Goal: Transaction & Acquisition: Obtain resource

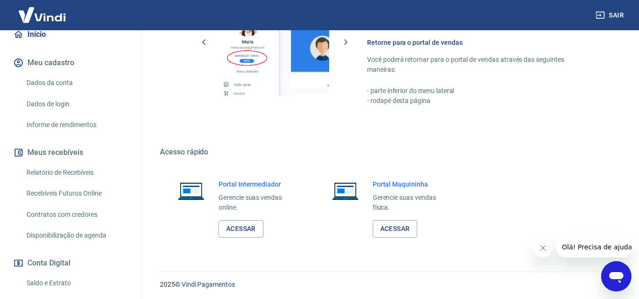
scroll to position [561, 0]
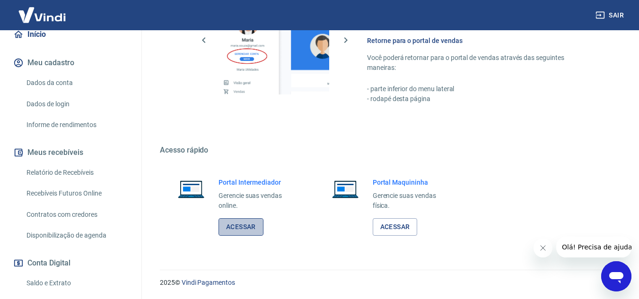
click at [235, 223] on link "Acessar" at bounding box center [240, 226] width 45 height 17
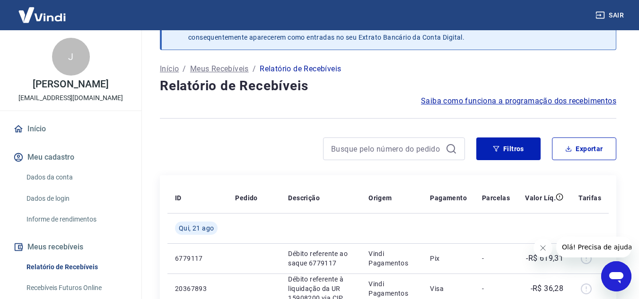
scroll to position [33, 0]
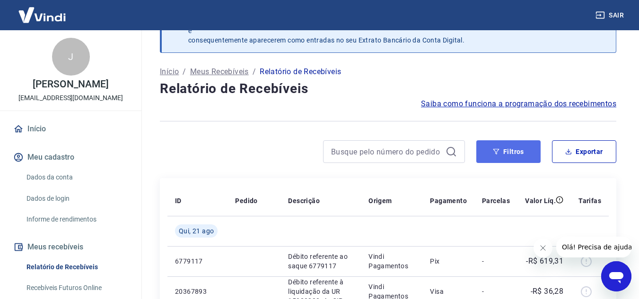
click at [509, 147] on button "Filtros" at bounding box center [508, 151] width 64 height 23
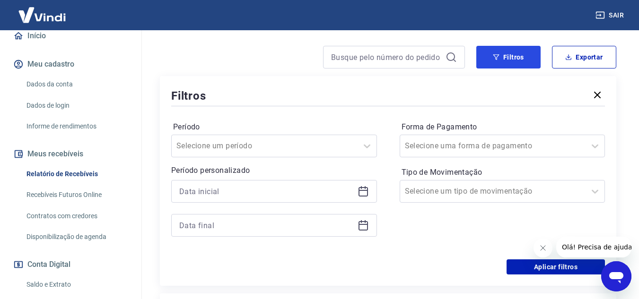
scroll to position [95, 0]
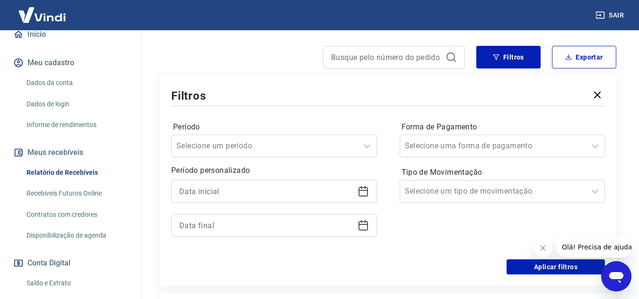
drag, startPoint x: 62, startPoint y: 178, endPoint x: 175, endPoint y: 178, distance: 113.0
click at [62, 178] on link "Relatório de Recebíveis" at bounding box center [76, 172] width 107 height 19
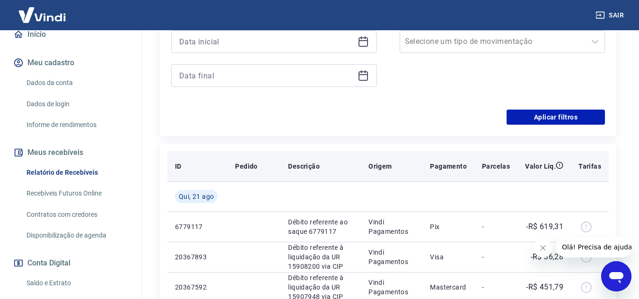
scroll to position [269, 0]
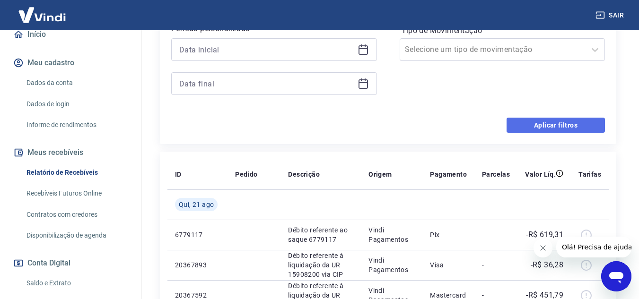
click at [561, 127] on button "Aplicar filtros" at bounding box center [555, 125] width 98 height 15
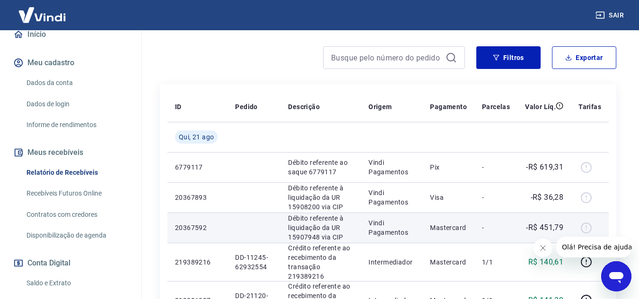
scroll to position [128, 0]
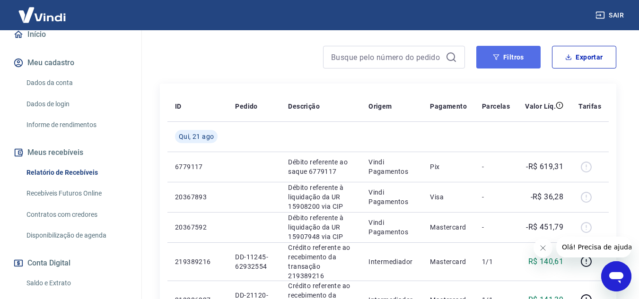
click at [496, 53] on button "Filtros" at bounding box center [508, 57] width 64 height 23
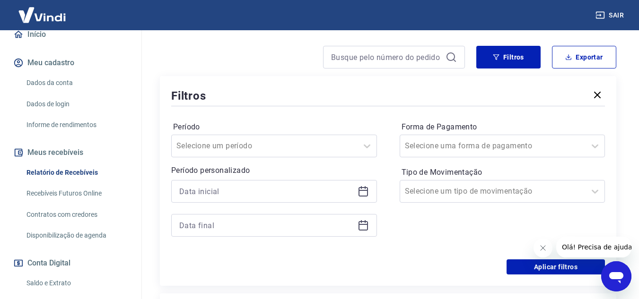
click at [363, 191] on icon at bounding box center [362, 191] width 11 height 11
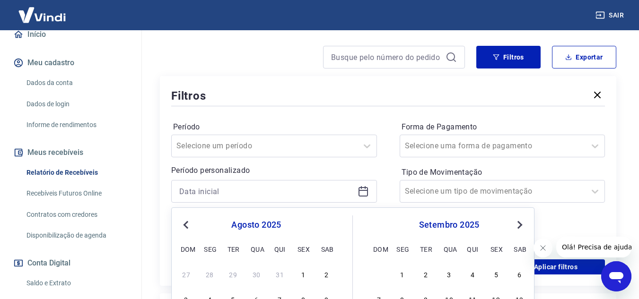
click at [187, 224] on span "Previous Month" at bounding box center [187, 224] width 0 height 11
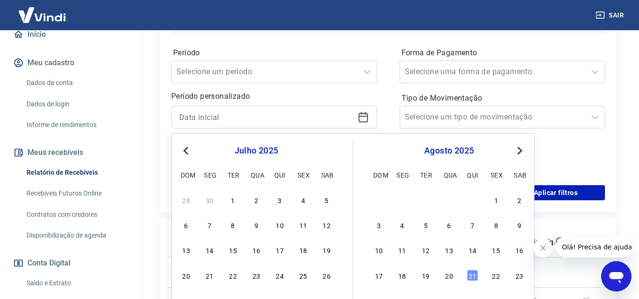
scroll to position [222, 0]
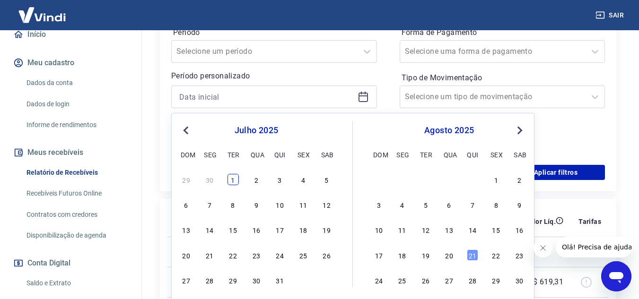
click at [231, 179] on div "1" at bounding box center [232, 179] width 11 height 11
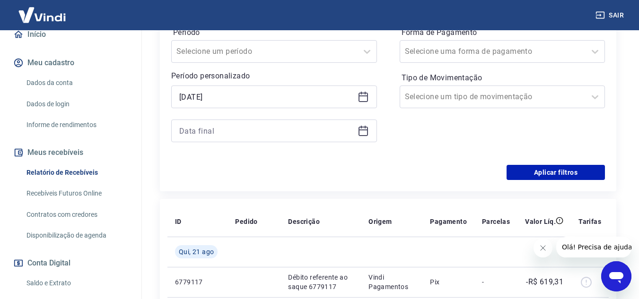
type input "[DATE]"
click at [362, 130] on icon at bounding box center [362, 129] width 9 height 1
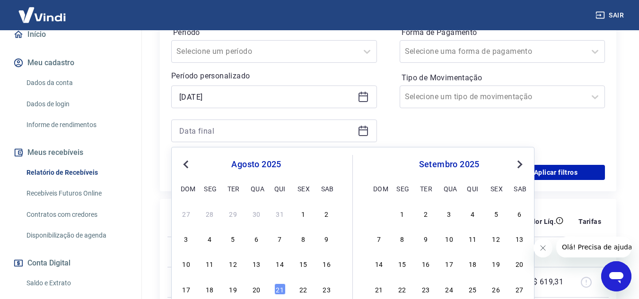
click at [187, 164] on span "Previous Month" at bounding box center [187, 164] width 0 height 11
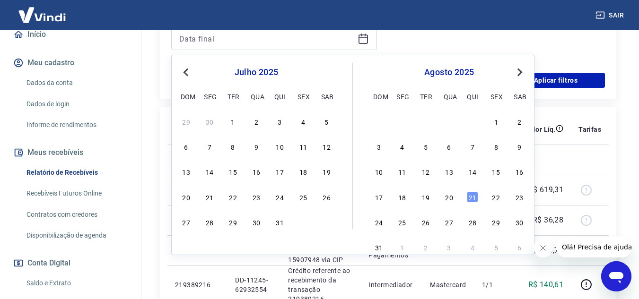
scroll to position [317, 0]
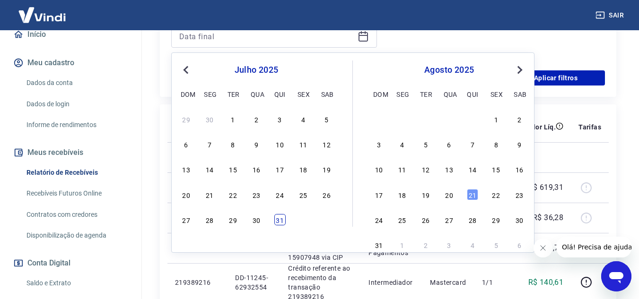
click at [278, 220] on div "31" at bounding box center [279, 219] width 11 height 11
type input "[DATE]"
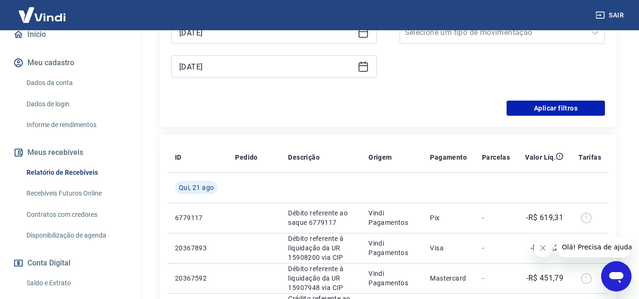
scroll to position [269, 0]
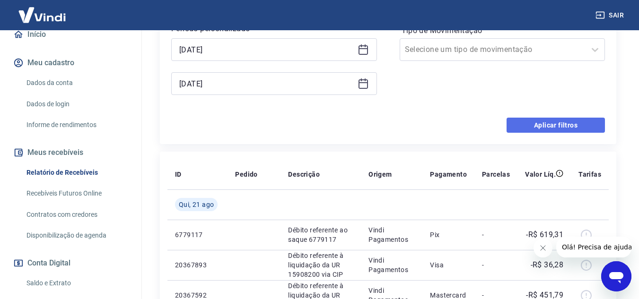
click at [543, 126] on button "Aplicar filtros" at bounding box center [555, 125] width 98 height 15
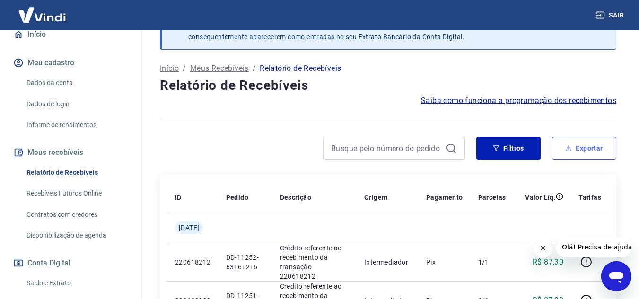
scroll to position [33, 0]
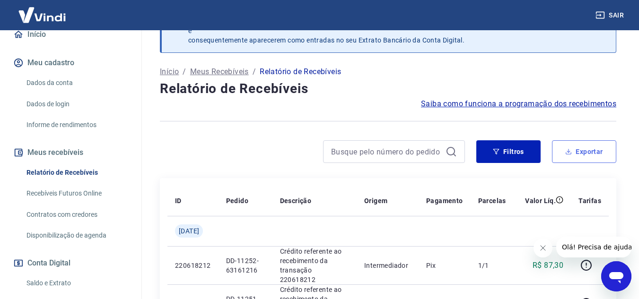
click at [598, 150] on button "Exportar" at bounding box center [584, 151] width 64 height 23
type input "[DATE]"
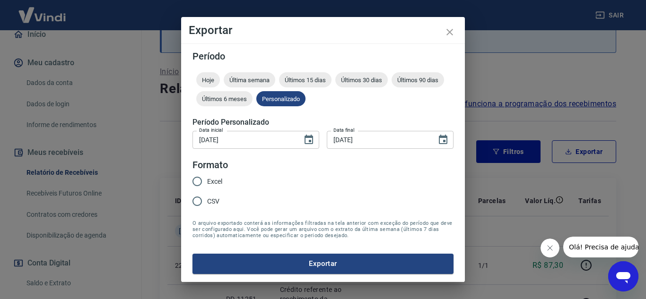
click at [195, 180] on input "Excel" at bounding box center [197, 182] width 20 height 20
radio input "true"
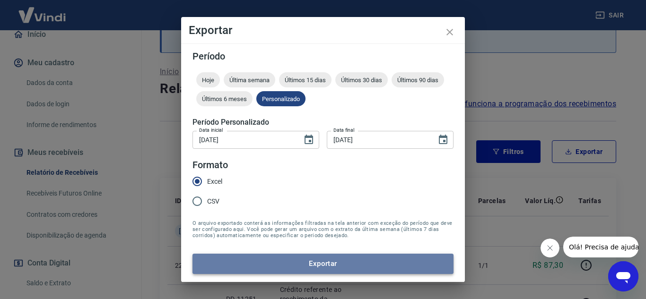
click at [318, 263] on button "Exportar" at bounding box center [322, 264] width 261 height 20
